Goal: Task Accomplishment & Management: Use online tool/utility

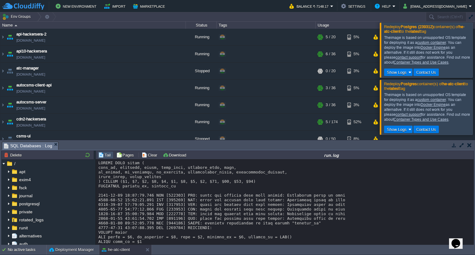
scroll to position [4722, 0]
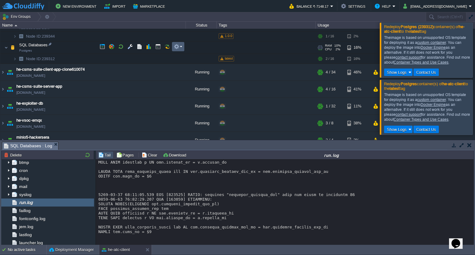
click at [175, 46] on button "button" at bounding box center [177, 47] width 6 height 6
click at [168, 46] on button "button" at bounding box center [167, 47] width 6 height 6
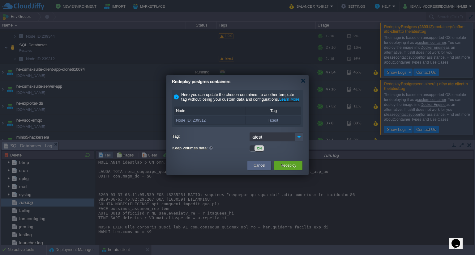
click at [261, 150] on div "ON" at bounding box center [276, 148] width 54 height 6
click at [260, 151] on div "ON" at bounding box center [258, 149] width 9 height 6
click at [298, 142] on img at bounding box center [299, 137] width 9 height 9
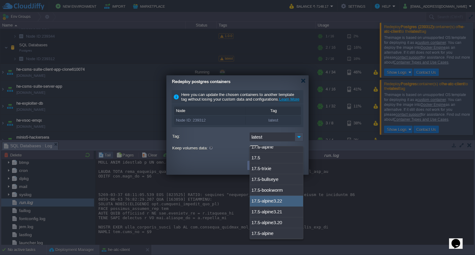
scroll to position [1357, 0]
click at [266, 185] on div "17.5-bookworm" at bounding box center [276, 190] width 53 height 11
type input "17.5-bookworm"
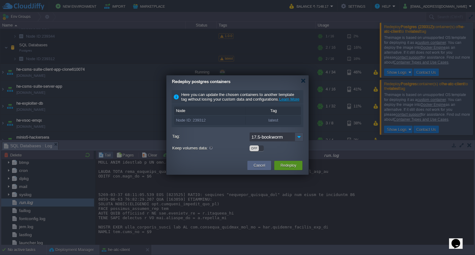
click at [281, 169] on button "Redeploy" at bounding box center [288, 166] width 16 height 6
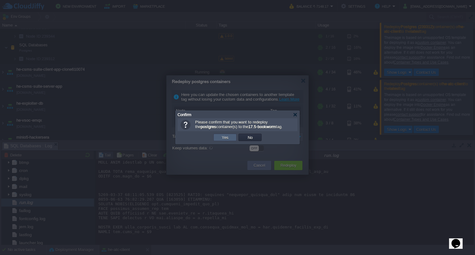
click at [228, 139] on button "Yes" at bounding box center [225, 138] width 11 height 6
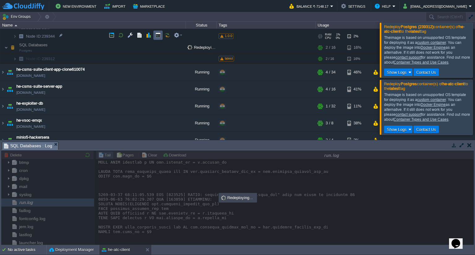
scroll to position [155, 0]
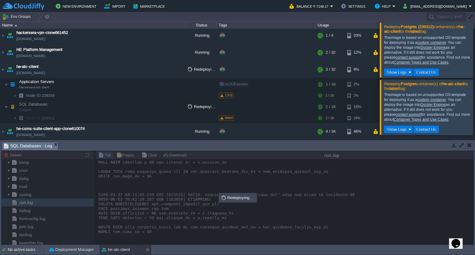
click at [475, 53] on div at bounding box center [482, 50] width 0 height 55
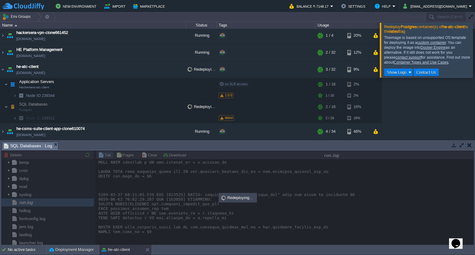
click at [475, 68] on div at bounding box center [482, 50] width 0 height 55
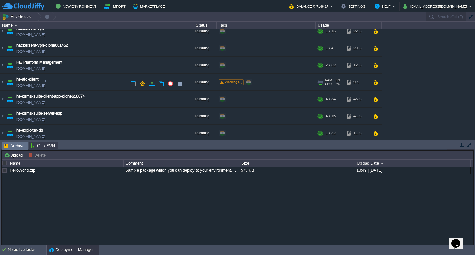
scroll to position [140, 0]
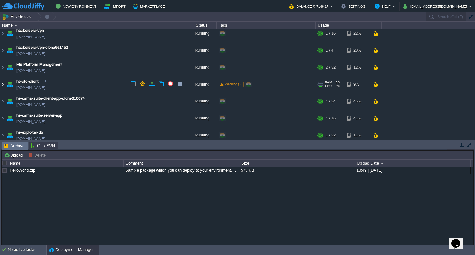
click at [5, 83] on img at bounding box center [2, 84] width 5 height 17
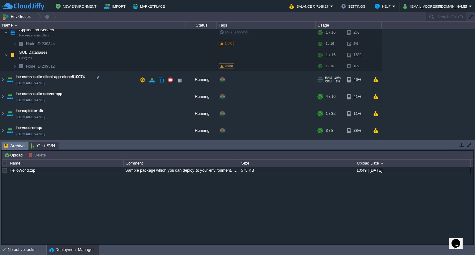
scroll to position [205, 0]
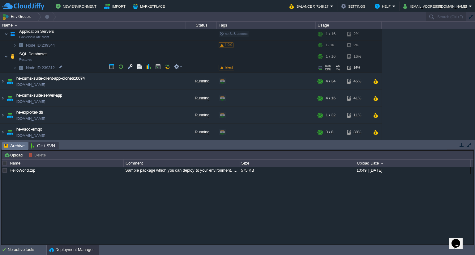
click at [221, 66] on span at bounding box center [221, 67] width 3 height 3
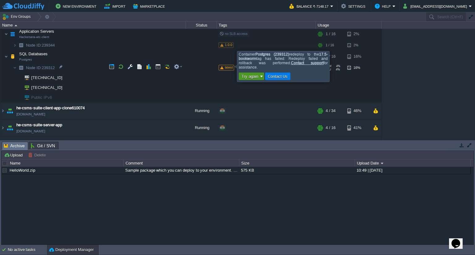
click at [243, 76] on button "Try again" at bounding box center [250, 77] width 20 height 6
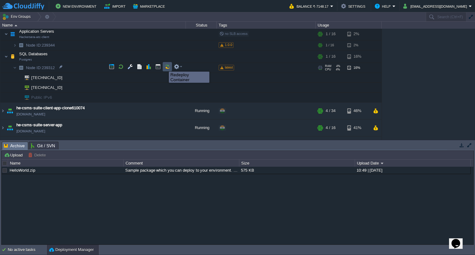
click at [168, 67] on button "button" at bounding box center [167, 67] width 6 height 6
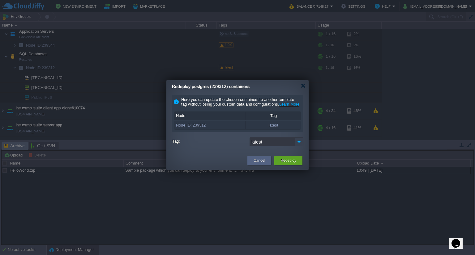
click at [296, 146] on img at bounding box center [299, 142] width 9 height 9
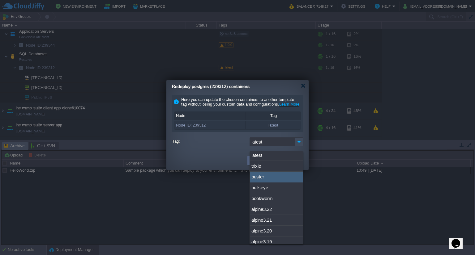
scroll to position [0, 0]
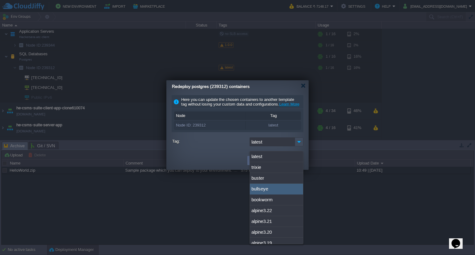
click at [263, 189] on div "bullseye" at bounding box center [276, 189] width 53 height 11
type input "bullseye"
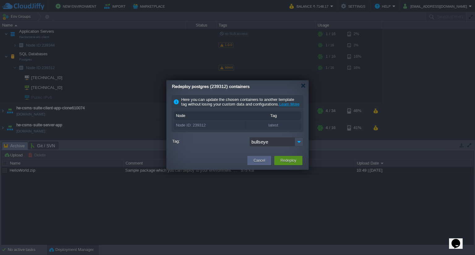
click at [284, 161] on div "Redeploy" at bounding box center [288, 160] width 19 height 9
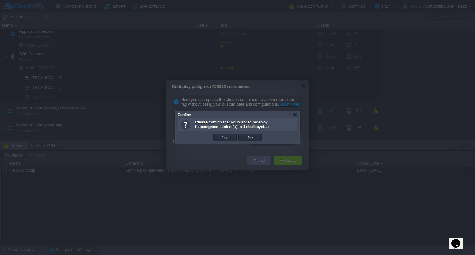
click at [231, 139] on td "Yes" at bounding box center [224, 137] width 23 height 7
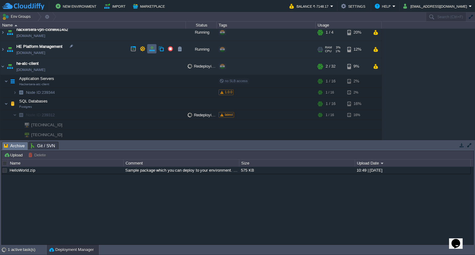
scroll to position [158, 0]
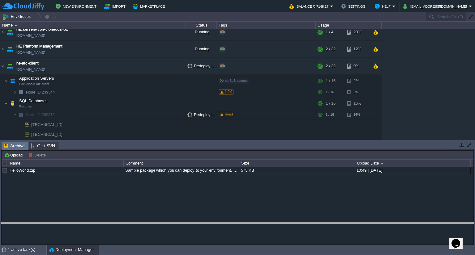
drag, startPoint x: 294, startPoint y: 149, endPoint x: 277, endPoint y: 229, distance: 82.5
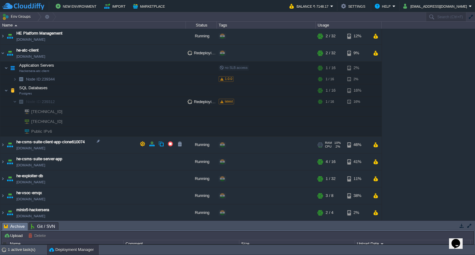
scroll to position [172, 0]
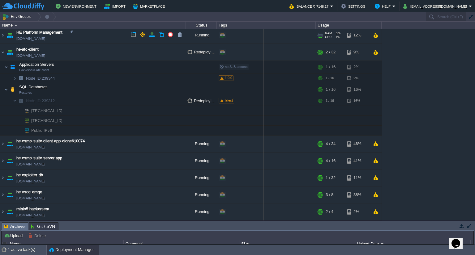
drag, startPoint x: 217, startPoint y: 24, endPoint x: 263, endPoint y: 30, distance: 47.1
click at [263, 30] on div "Name Status Tags Usage api-hackersera-2 [DOMAIN_NAME] Running + Add to Env Grou…" at bounding box center [237, 121] width 475 height 199
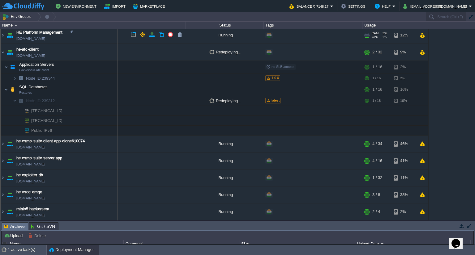
drag, startPoint x: 186, startPoint y: 24, endPoint x: 118, endPoint y: 38, distance: 69.9
click at [118, 38] on div "Name Status Tags Usage api-hackersera-2 [DOMAIN_NAME] Running + Add to Env Grou…" at bounding box center [237, 121] width 475 height 199
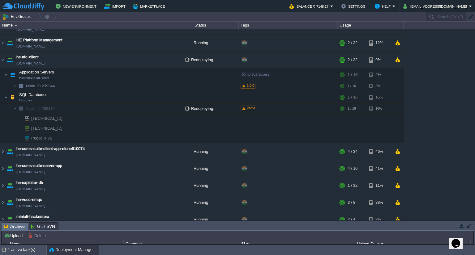
scroll to position [159, 0]
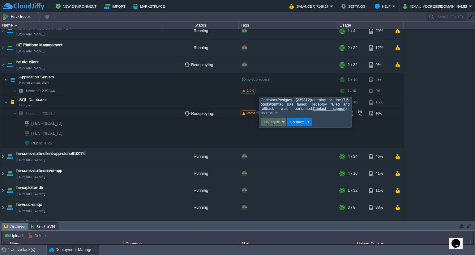
click at [243, 113] on span at bounding box center [243, 113] width 3 height 3
click at [271, 101] on div "Container Postgres (239312) redeploy to the 17.5-bookworm tag has failed: Redep…" at bounding box center [305, 112] width 89 height 29
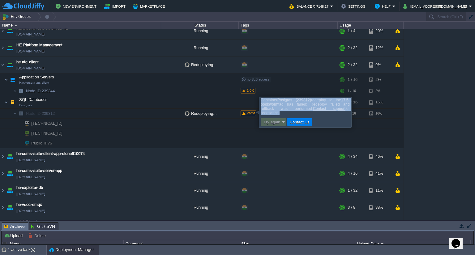
click at [271, 101] on div "Container Postgres (239312) redeploy to the 17.5-bookworm tag has failed: Redep…" at bounding box center [305, 112] width 89 height 29
click at [283, 105] on div "Container Postgres (239312) redeploy to the 17.5-bookworm tag has failed: Redep…" at bounding box center [305, 112] width 89 height 29
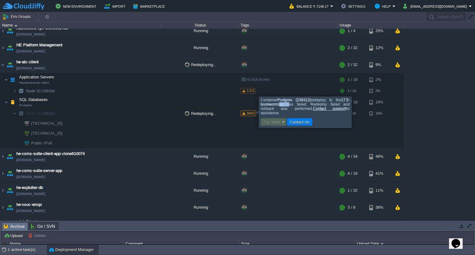
click at [283, 105] on div "Container Postgres (239312) redeploy to the 17.5-bookworm tag has failed: Redep…" at bounding box center [305, 112] width 89 height 29
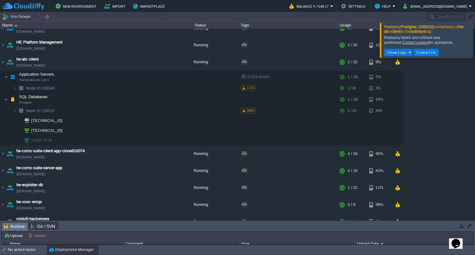
scroll to position [147, 0]
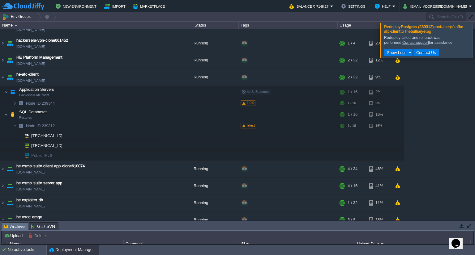
click at [418, 37] on div "Redeploy failed and rollback was performed. Contact support for assistance." at bounding box center [427, 40] width 87 height 10
click at [142, 114] on button "button" at bounding box center [143, 114] width 6 height 6
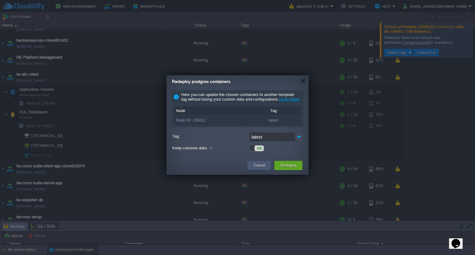
click at [263, 169] on button "Cancel" at bounding box center [259, 166] width 11 height 6
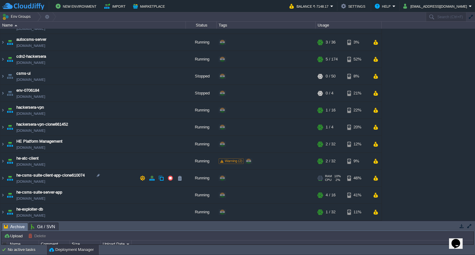
scroll to position [64, 0]
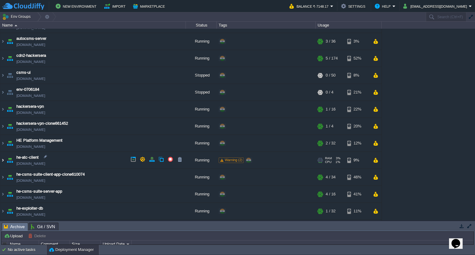
click at [4, 160] on img at bounding box center [2, 160] width 5 height 17
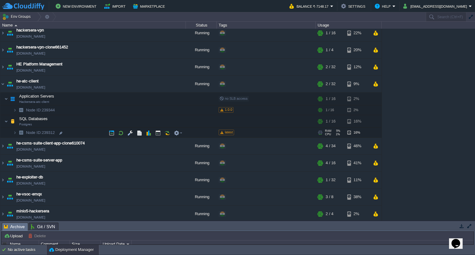
scroll to position [137, 0]
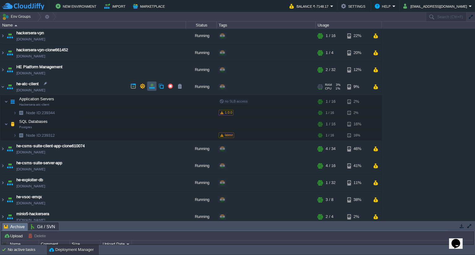
click at [150, 87] on button "button" at bounding box center [152, 86] width 6 height 6
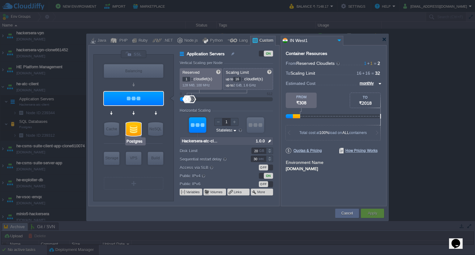
click at [137, 130] on div at bounding box center [133, 129] width 15 height 14
type input "SQL Databases"
type input "Postgres"
type input "null"
type input "latest"
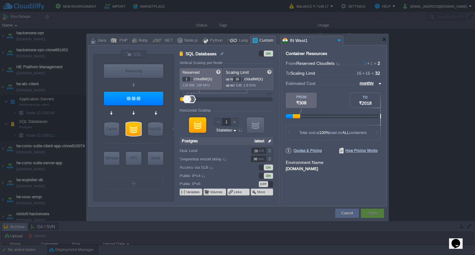
drag, startPoint x: 194, startPoint y: 125, endPoint x: 198, endPoint y: 126, distance: 3.7
click at [198, 126] on div at bounding box center [197, 124] width 17 height 15
click at [138, 139] on input "Postgres" at bounding box center [135, 142] width 19 height 6
click at [138, 140] on input "Postgres" at bounding box center [135, 142] width 19 height 6
click at [197, 128] on div at bounding box center [197, 124] width 17 height 15
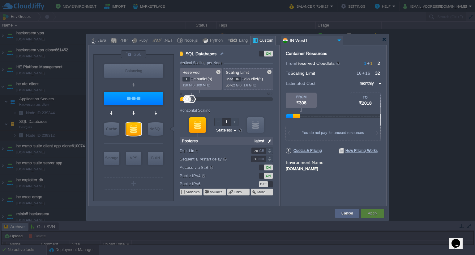
click at [270, 141] on img at bounding box center [269, 141] width 6 height 8
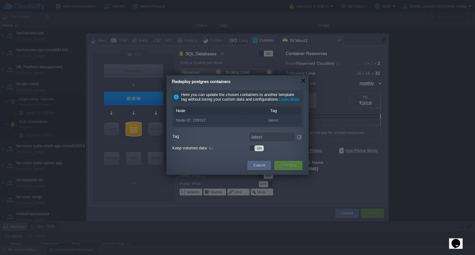
click at [259, 151] on div "ON" at bounding box center [258, 149] width 9 height 6
click at [298, 142] on img at bounding box center [299, 137] width 9 height 9
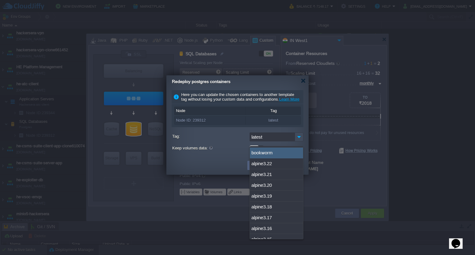
scroll to position [0, 0]
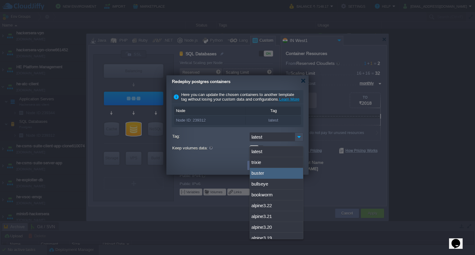
click at [259, 173] on div "buster" at bounding box center [276, 173] width 53 height 11
type input "buster"
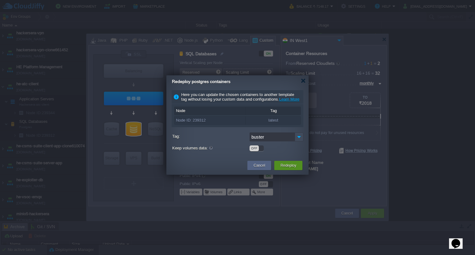
click at [285, 169] on button "Redeploy" at bounding box center [288, 166] width 16 height 6
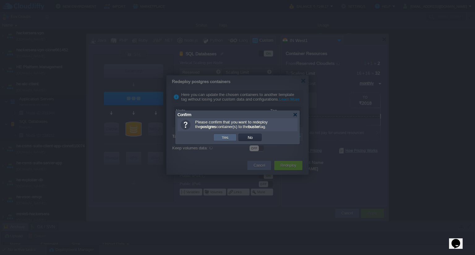
click at [229, 138] on button "Yes" at bounding box center [225, 138] width 11 height 6
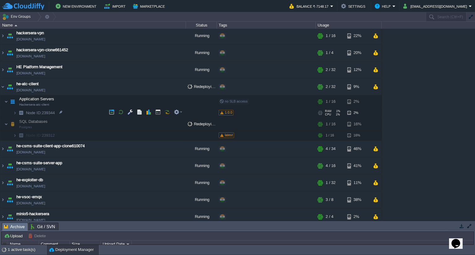
click at [225, 112] on span "1.0.0" at bounding box center [228, 113] width 7 height 4
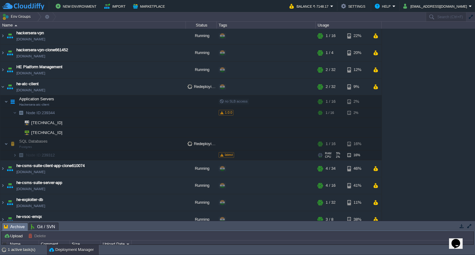
click at [227, 155] on span "latest" at bounding box center [229, 155] width 8 height 4
click at [229, 153] on span "latest" at bounding box center [229, 155] width 8 height 4
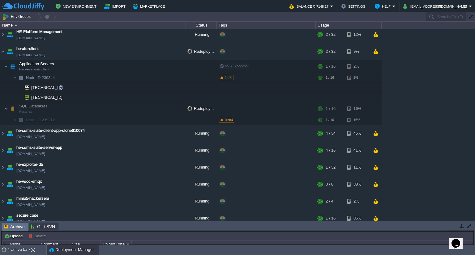
scroll to position [130, 0]
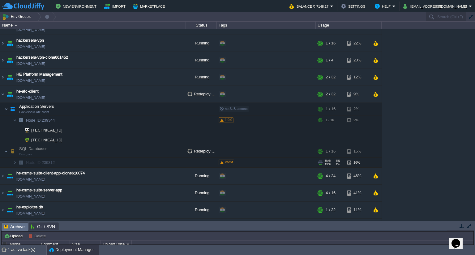
click at [224, 159] on div "latest" at bounding box center [266, 163] width 97 height 10
click at [126, 158] on td "Node ID: 239312" at bounding box center [92, 163] width 185 height 10
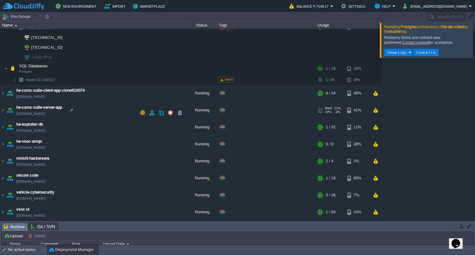
scroll to position [220, 0]
